Goal: Information Seeking & Learning: Learn about a topic

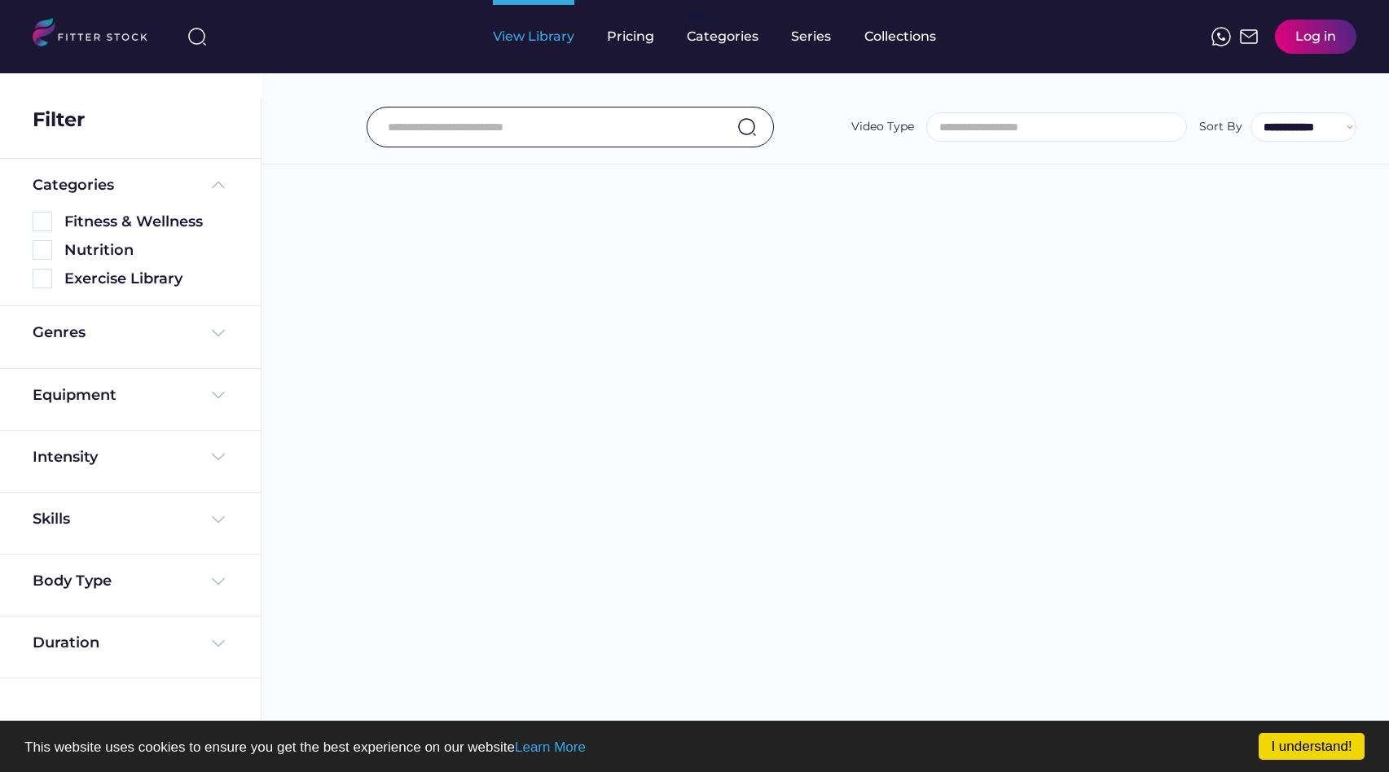
select select
select select "**********"
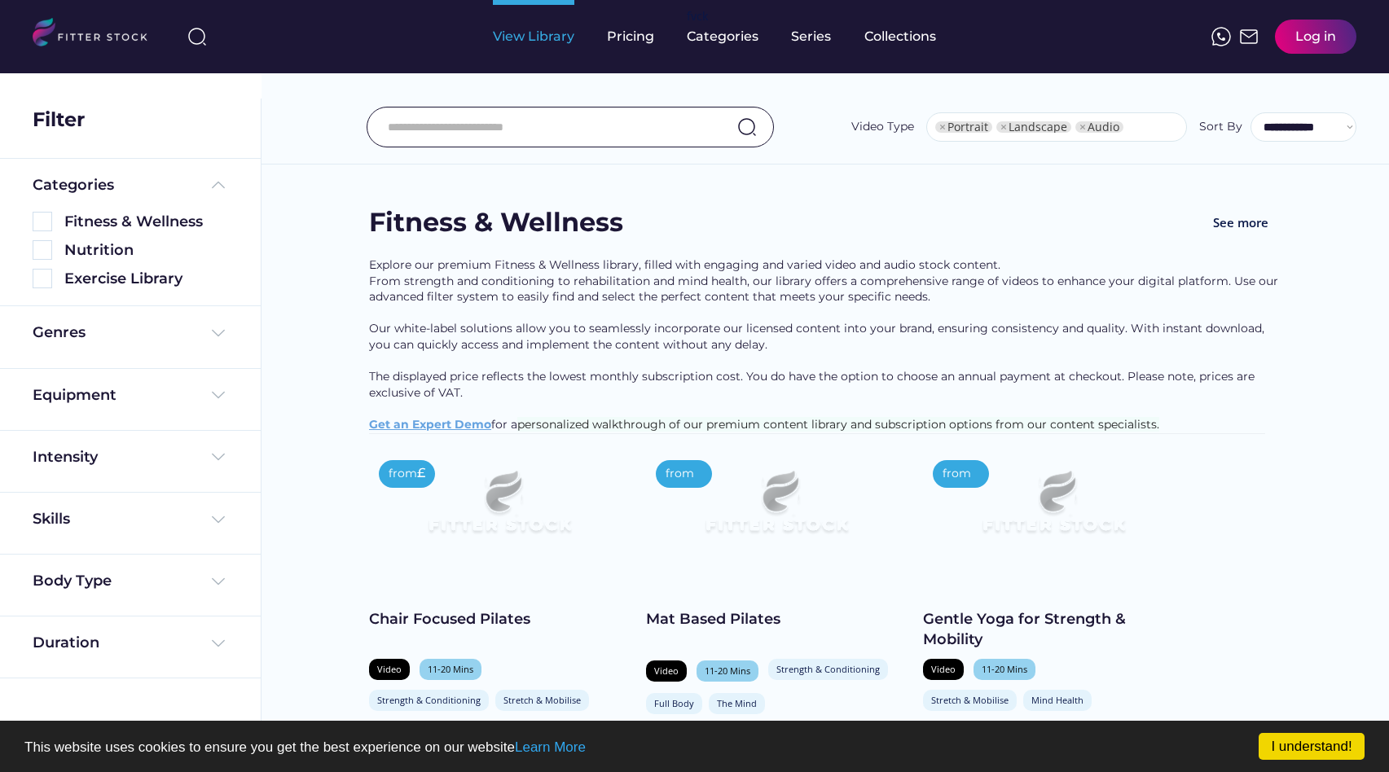
select select "**********"
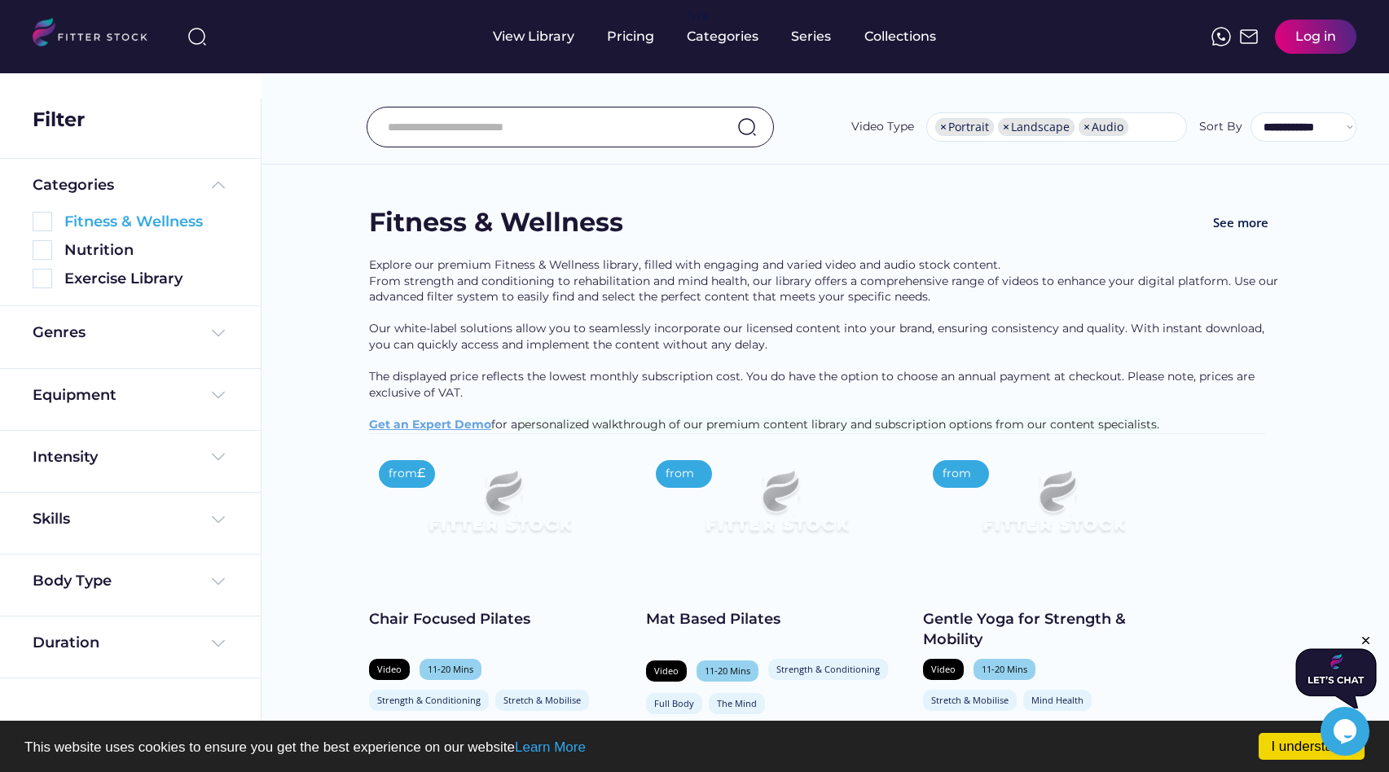
click at [169, 222] on div "Fitness & Wellness" at bounding box center [146, 222] width 164 height 20
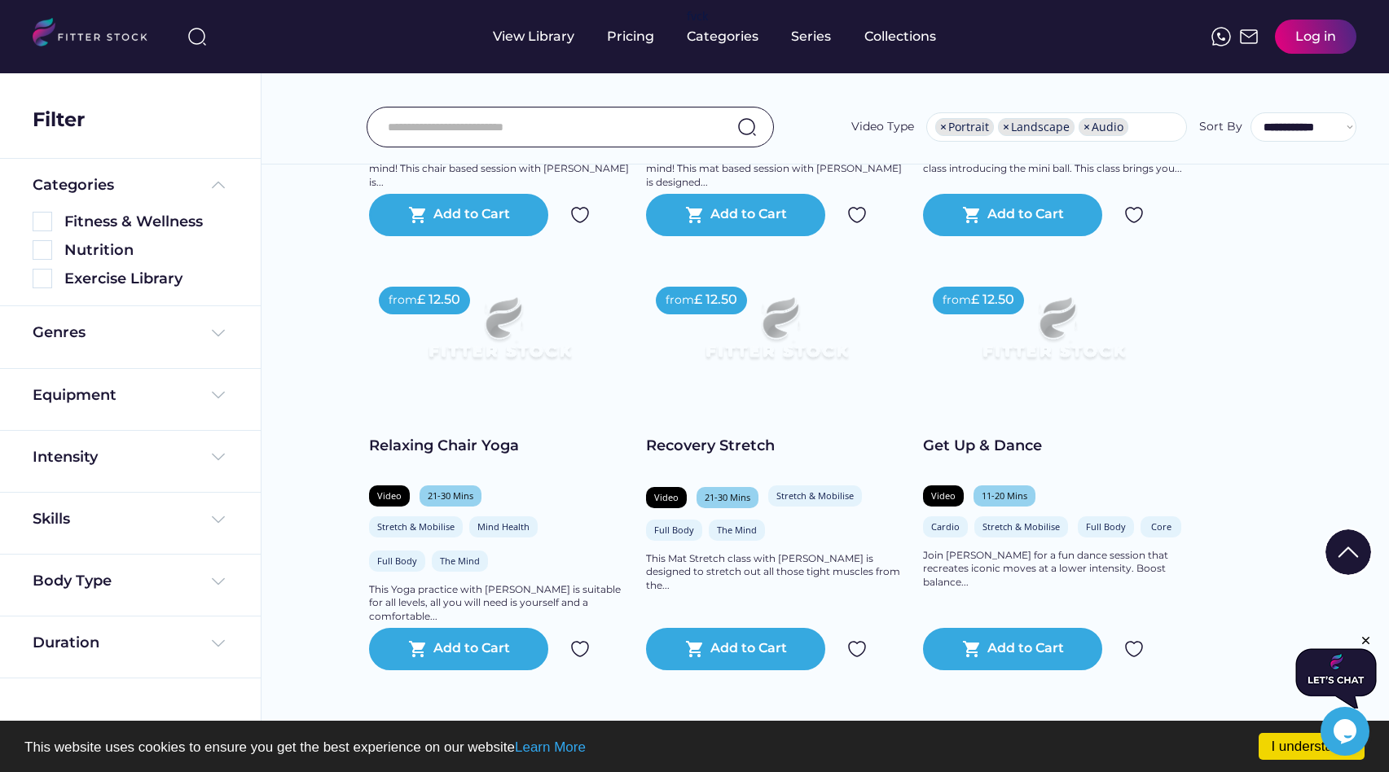
scroll to position [1793, 0]
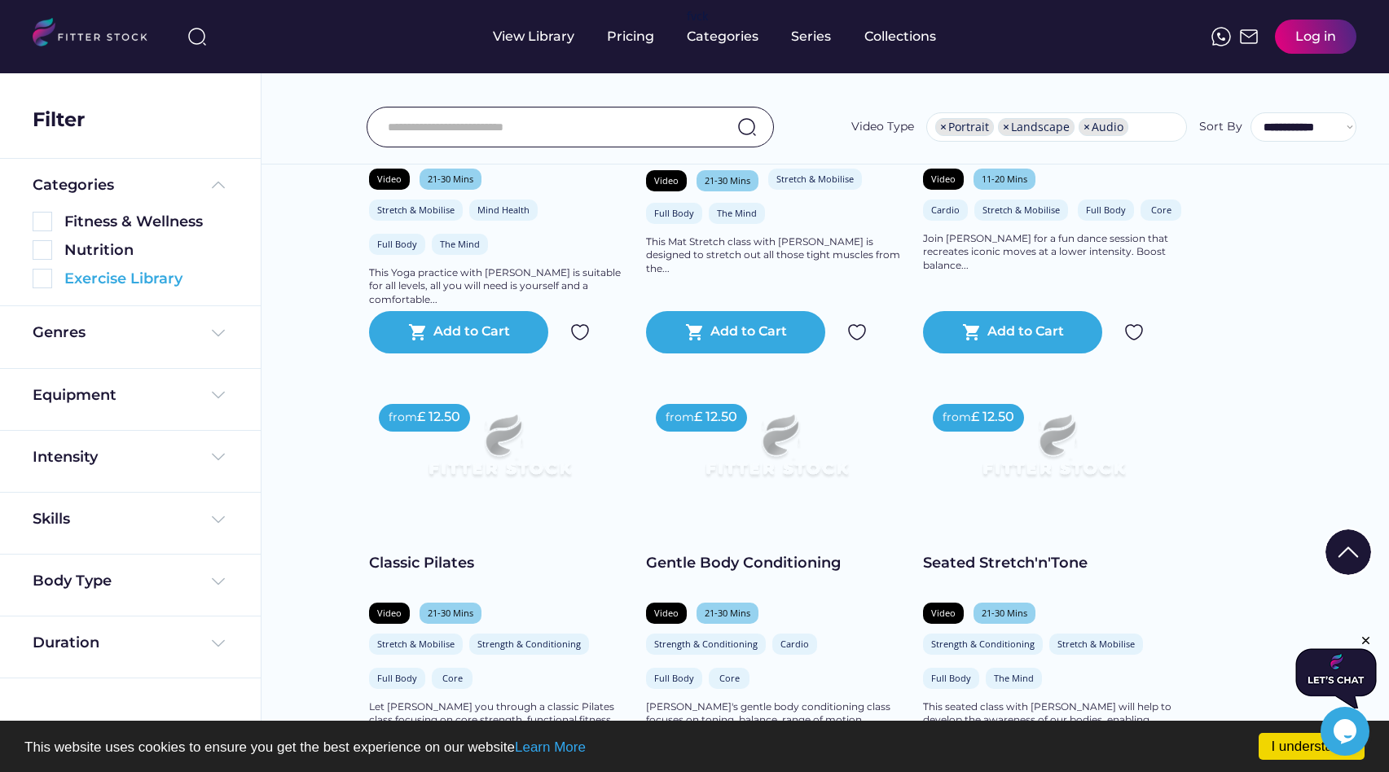
click at [54, 283] on div "Exercise Library" at bounding box center [131, 279] width 196 height 20
click at [43, 279] on img at bounding box center [43, 279] width 20 height 20
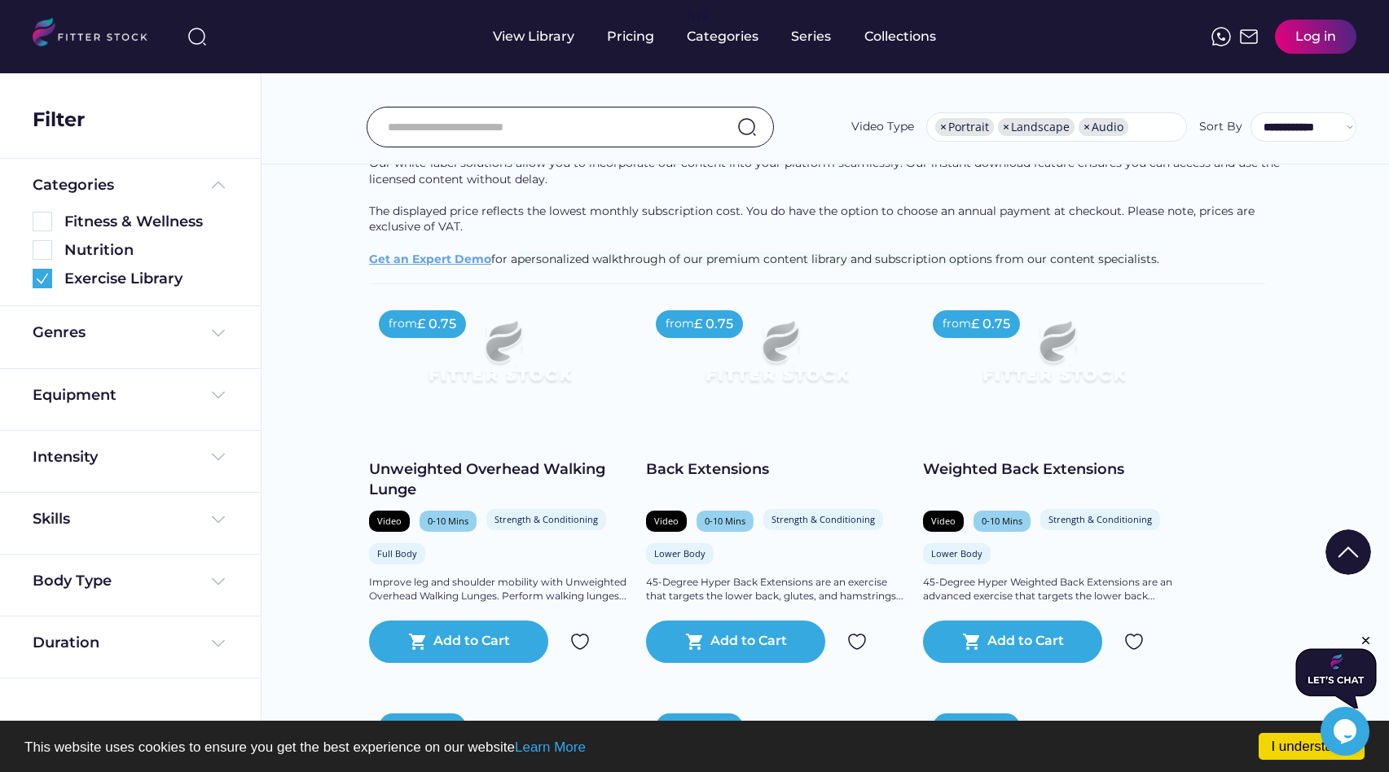
scroll to position [0, 0]
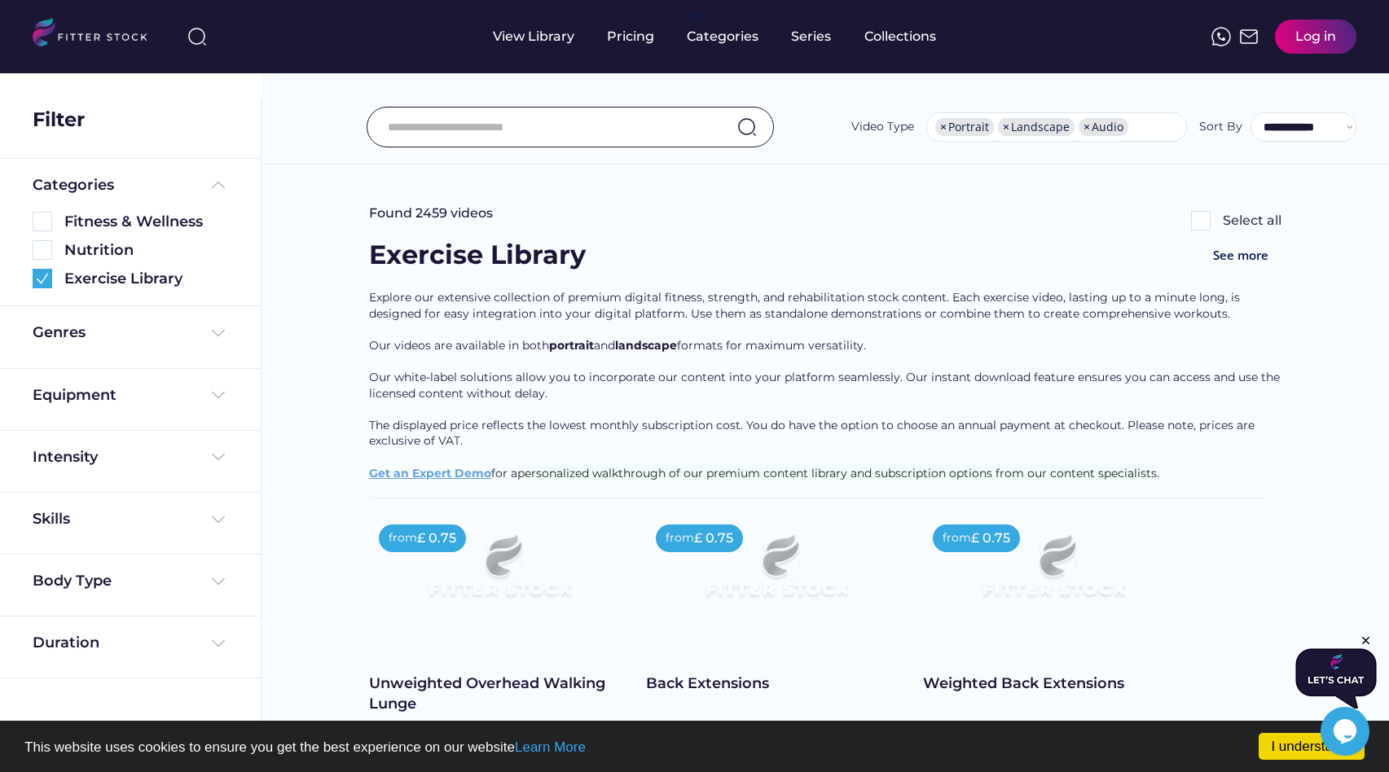
click at [683, 133] on input "input" at bounding box center [550, 127] width 324 height 34
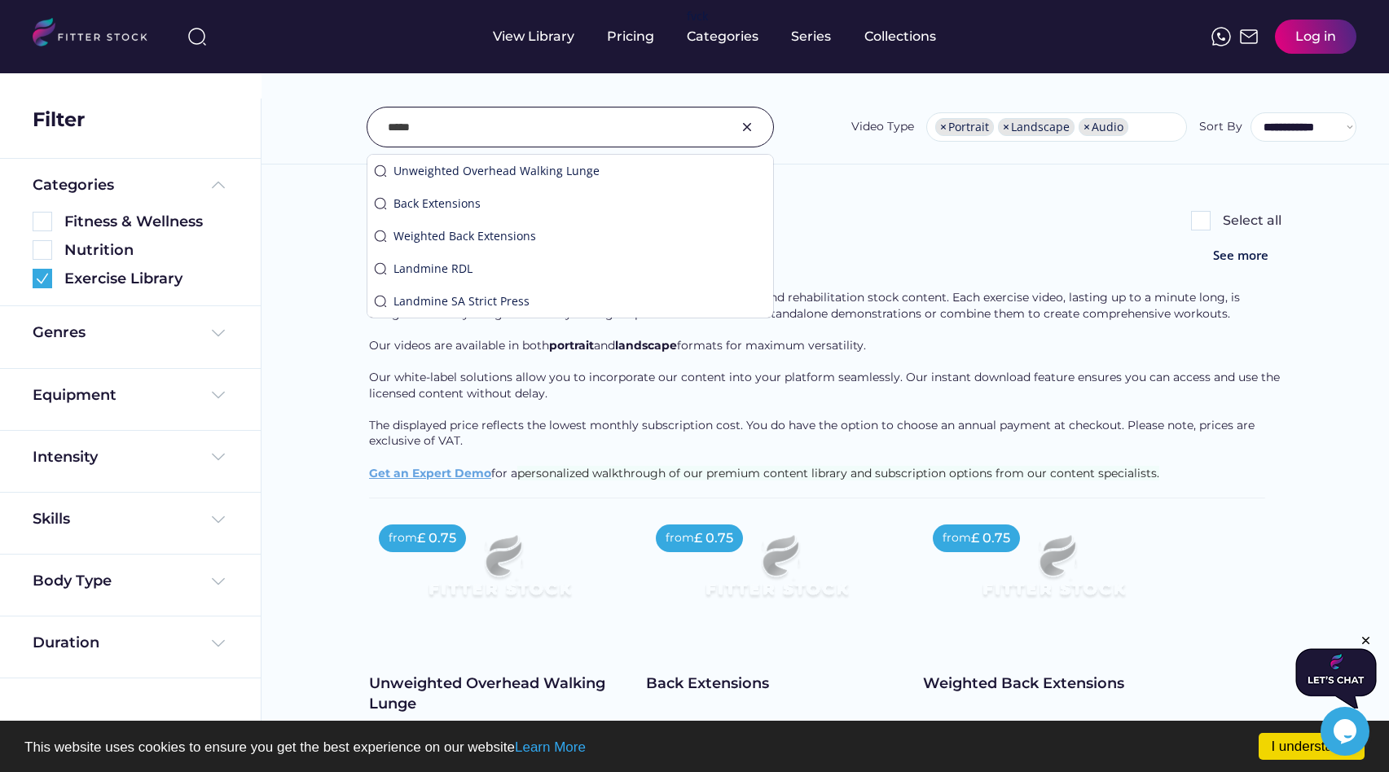
type input "*****"
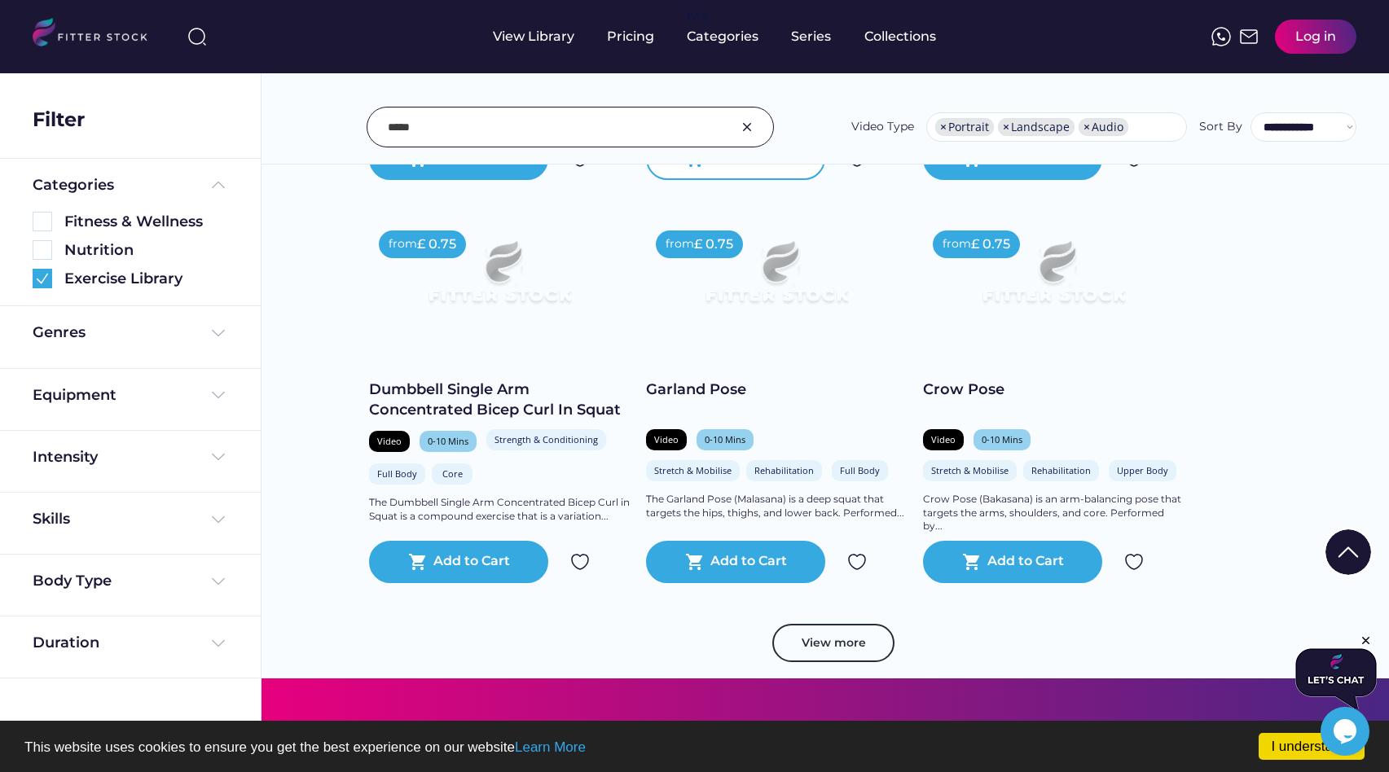
scroll to position [2808, 0]
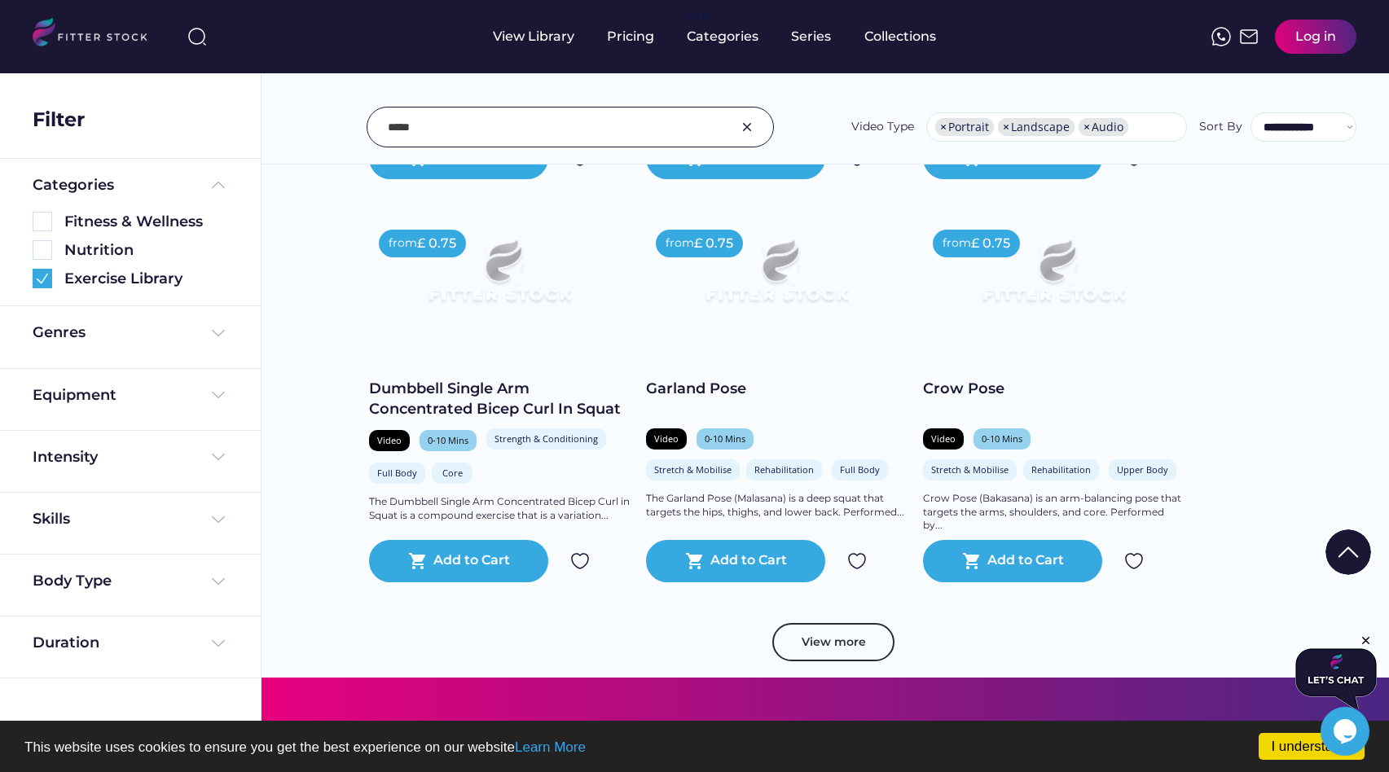
click at [829, 266] on img at bounding box center [776, 278] width 209 height 117
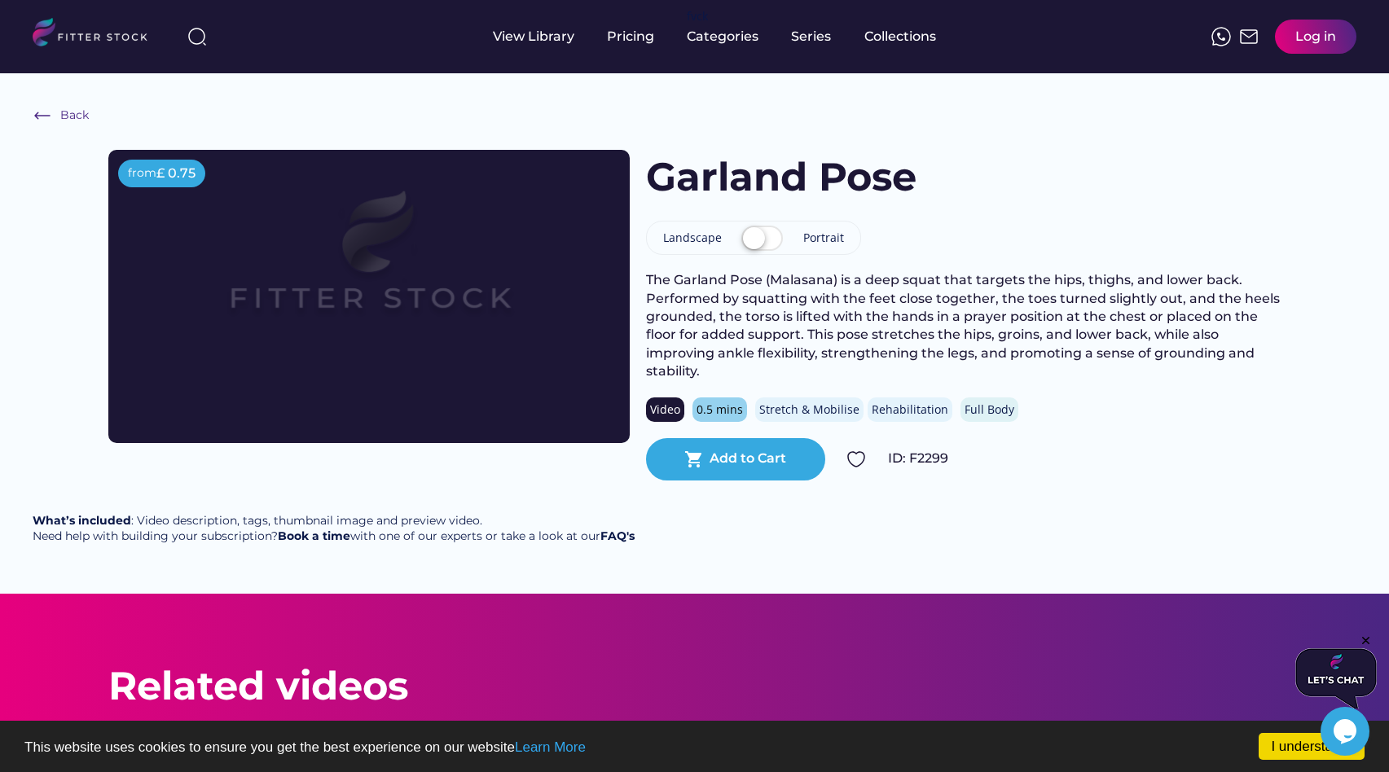
click at [754, 236] on label at bounding box center [762, 240] width 50 height 36
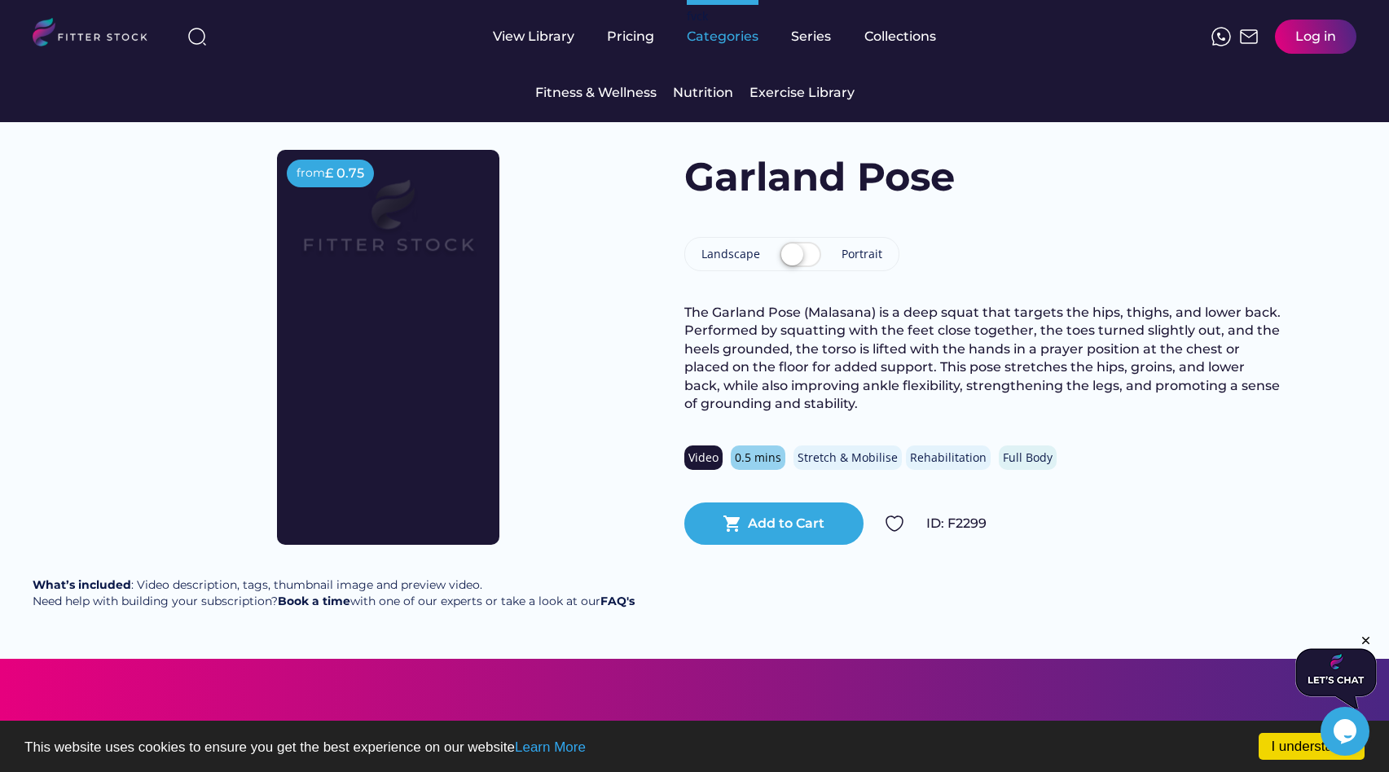
click at [741, 41] on div "Categories" at bounding box center [723, 37] width 72 height 18
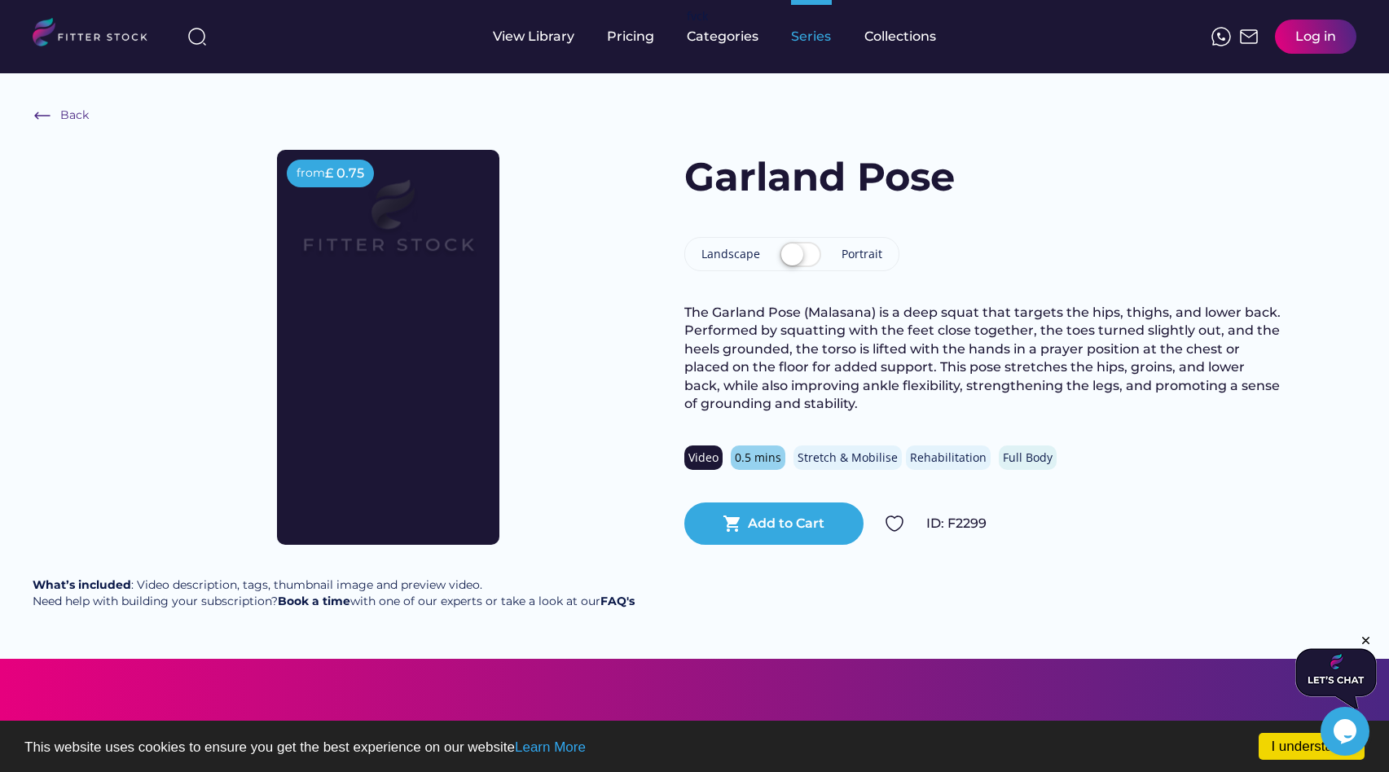
click at [806, 37] on div "Series" at bounding box center [811, 37] width 41 height 18
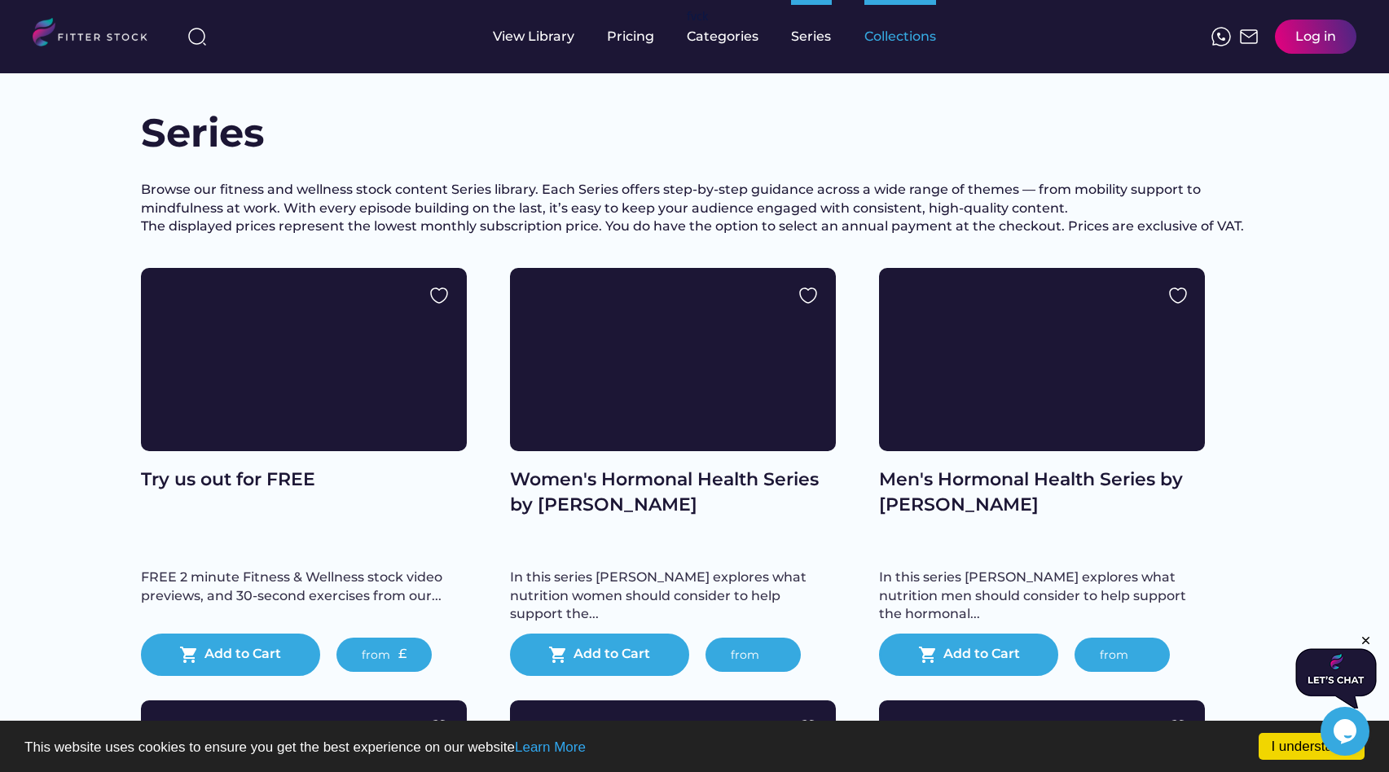
click at [911, 40] on div "Collections" at bounding box center [900, 37] width 72 height 18
